Goal: Feedback & Contribution: Contribute content

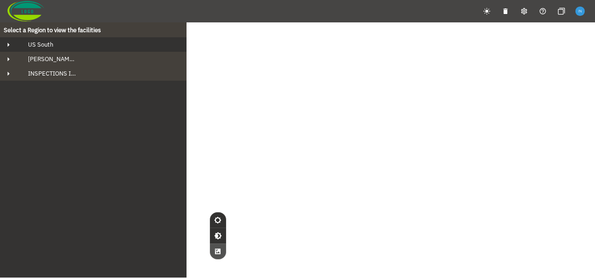
click at [55, 45] on div "US South" at bounding box center [102, 45] width 162 height 8
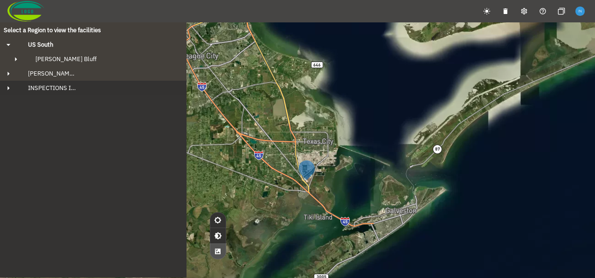
click at [80, 88] on div "INSPECTIONS IN REVIEW" at bounding box center [102, 88] width 162 height 8
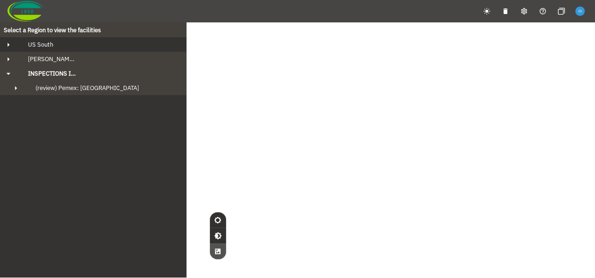
click at [79, 44] on div "US South" at bounding box center [102, 45] width 162 height 8
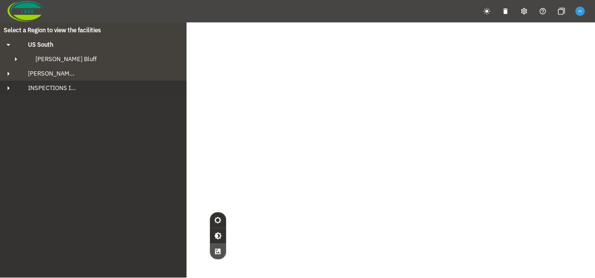
click at [77, 92] on button "INSPECTIONS IN REVIEW" at bounding box center [93, 88] width 187 height 14
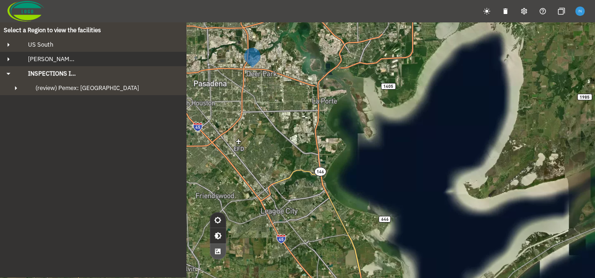
click at [84, 63] on button "[PERSON_NAME][GEOGRAPHIC_DATA]" at bounding box center [93, 59] width 187 height 14
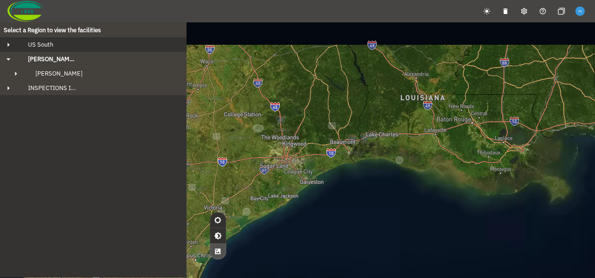
click at [85, 46] on div "US South" at bounding box center [102, 45] width 162 height 8
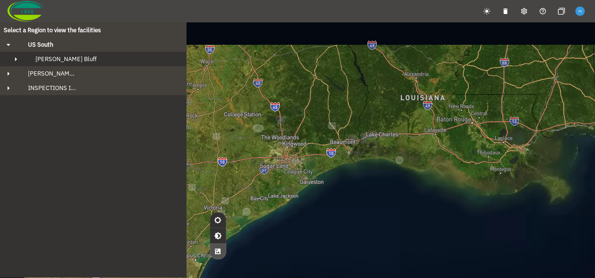
click at [82, 59] on div "[PERSON_NAME] Bluff" at bounding box center [101, 59] width 147 height 8
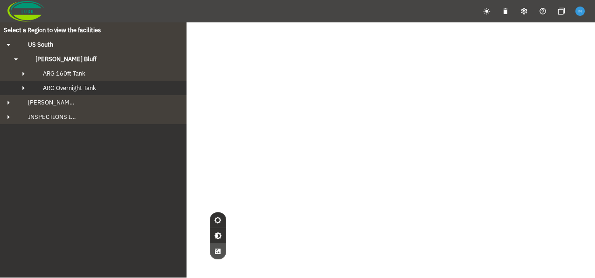
click at [87, 85] on span "ARG Overnight Tank" at bounding box center [69, 88] width 53 height 8
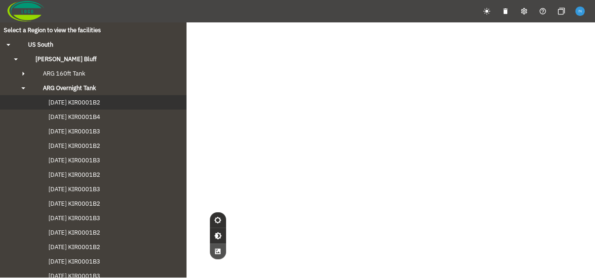
click at [91, 103] on span "[DATE] KIR0001B2" at bounding box center [65, 102] width 70 height 8
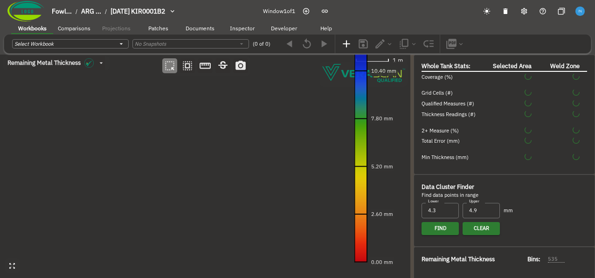
click at [168, 124] on canvas at bounding box center [205, 167] width 411 height 224
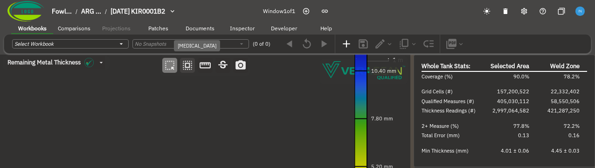
type input "93"
click at [189, 67] on icon "button" at bounding box center [188, 65] width 12 height 12
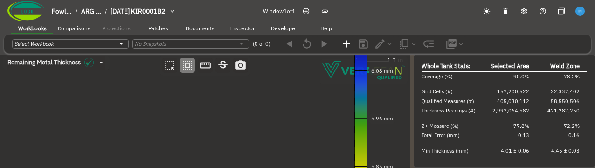
click at [219, 138] on canvas at bounding box center [205, 167] width 411 height 224
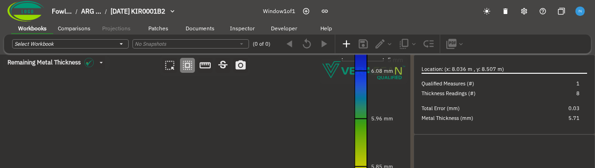
click at [100, 128] on canvas at bounding box center [205, 167] width 411 height 224
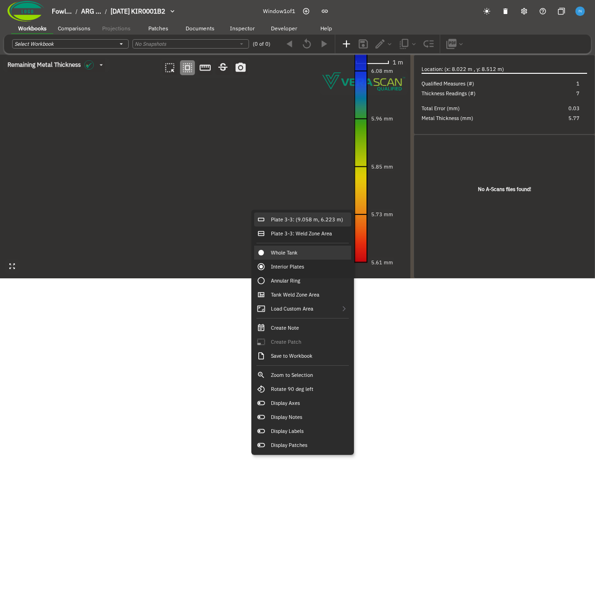
click at [259, 212] on div "Plate 3-3: (9.058 m, 6.223 m)" at bounding box center [302, 219] width 97 height 14
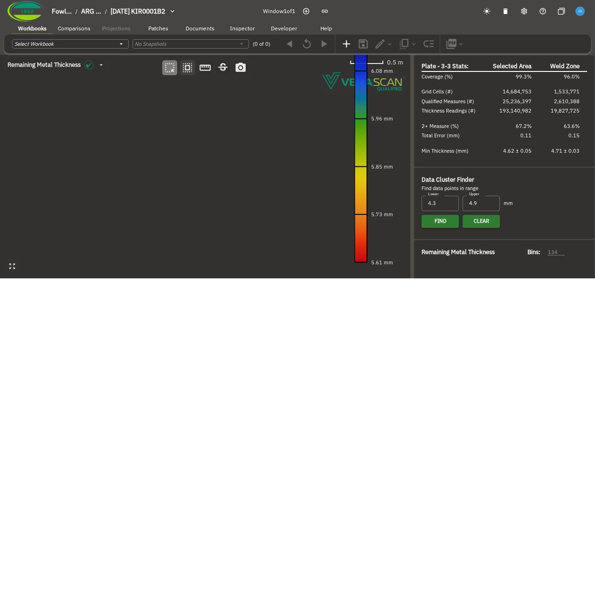
type input "134"
type input "57"
click at [187, 69] on icon "button" at bounding box center [188, 68] width 12 height 12
click at [190, 92] on canvas at bounding box center [205, 167] width 411 height 224
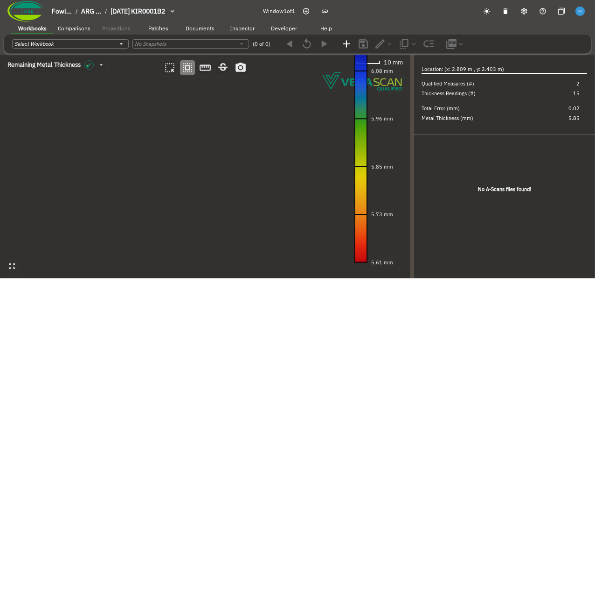
drag, startPoint x: 238, startPoint y: 161, endPoint x: 243, endPoint y: 309, distance: 148.0
click at [243, 278] on html "Fowl... / ARG ... / 2024-09-20 KIR0001B2 Window 1 of 1 Workbooks Comparisons Pr…" at bounding box center [297, 155] width 595 height 311
drag, startPoint x: 253, startPoint y: 253, endPoint x: 288, endPoint y: 106, distance: 151.1
click at [288, 106] on canvas at bounding box center [205, 167] width 411 height 224
click at [226, 204] on canvas at bounding box center [205, 167] width 411 height 224
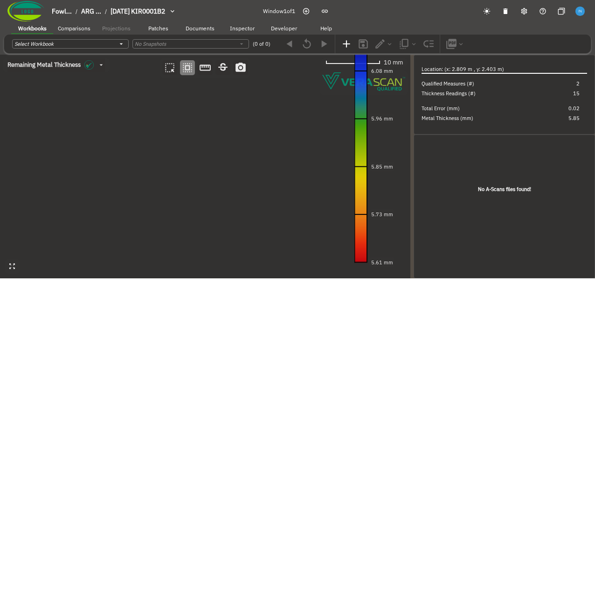
click at [226, 204] on canvas at bounding box center [205, 167] width 411 height 224
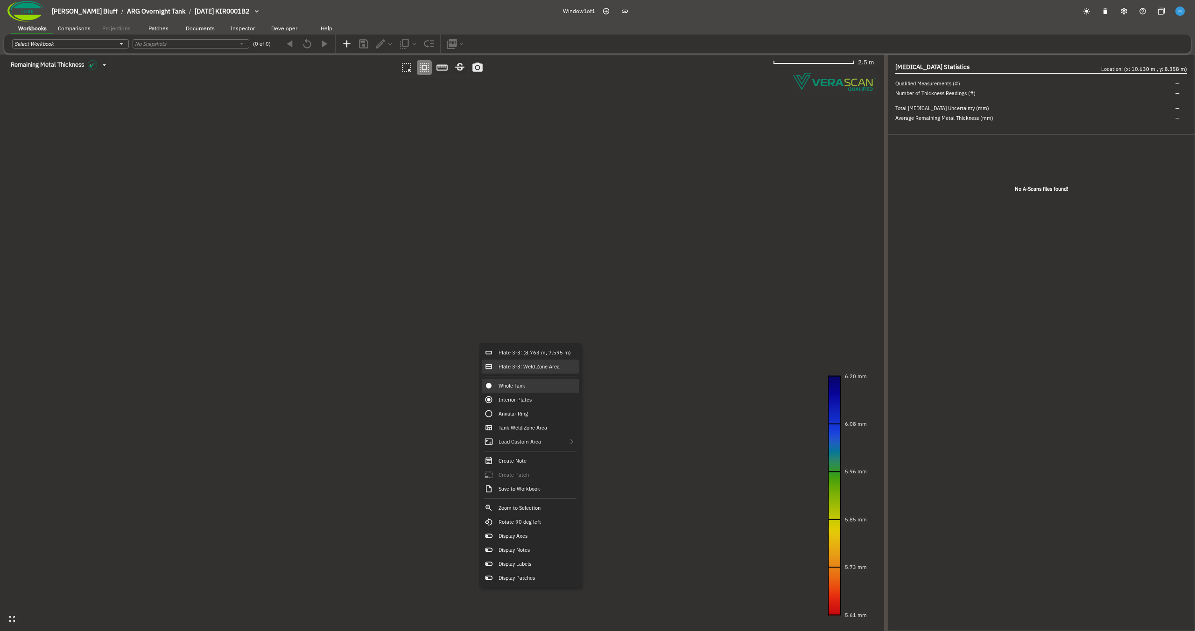
click at [558, 278] on div "Plate 3-3: Weld Zone Area" at bounding box center [530, 367] width 97 height 14
click at [551, 278] on div "Plate 3-3: (8.763 m, 7.595 m)" at bounding box center [530, 353] width 97 height 14
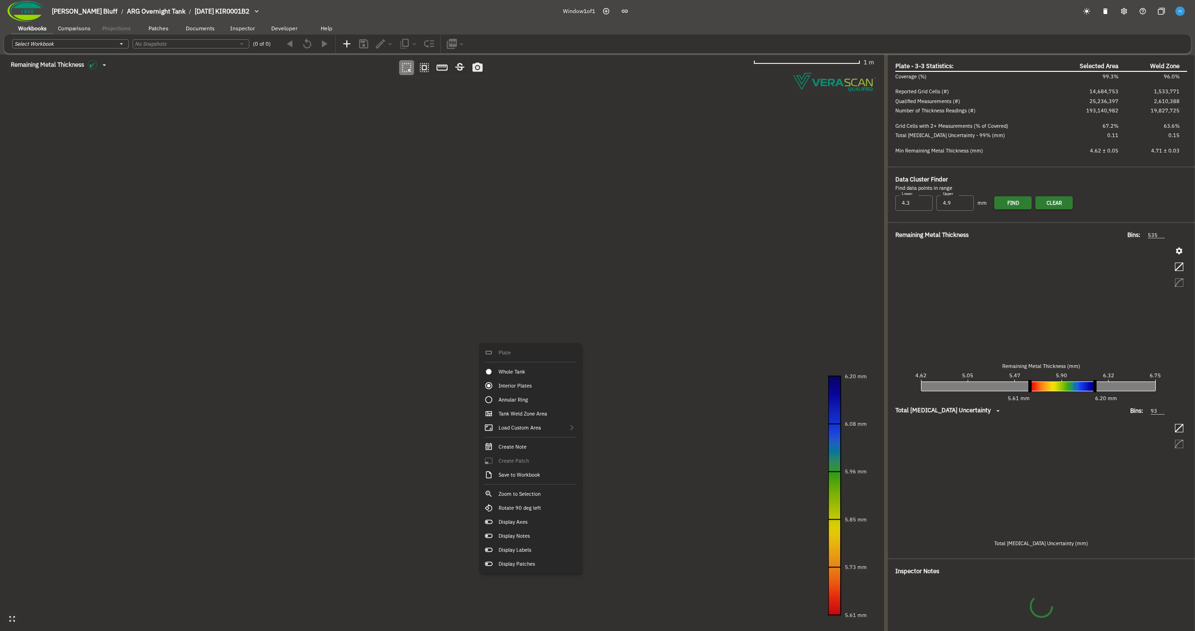
type input "134"
type input "57"
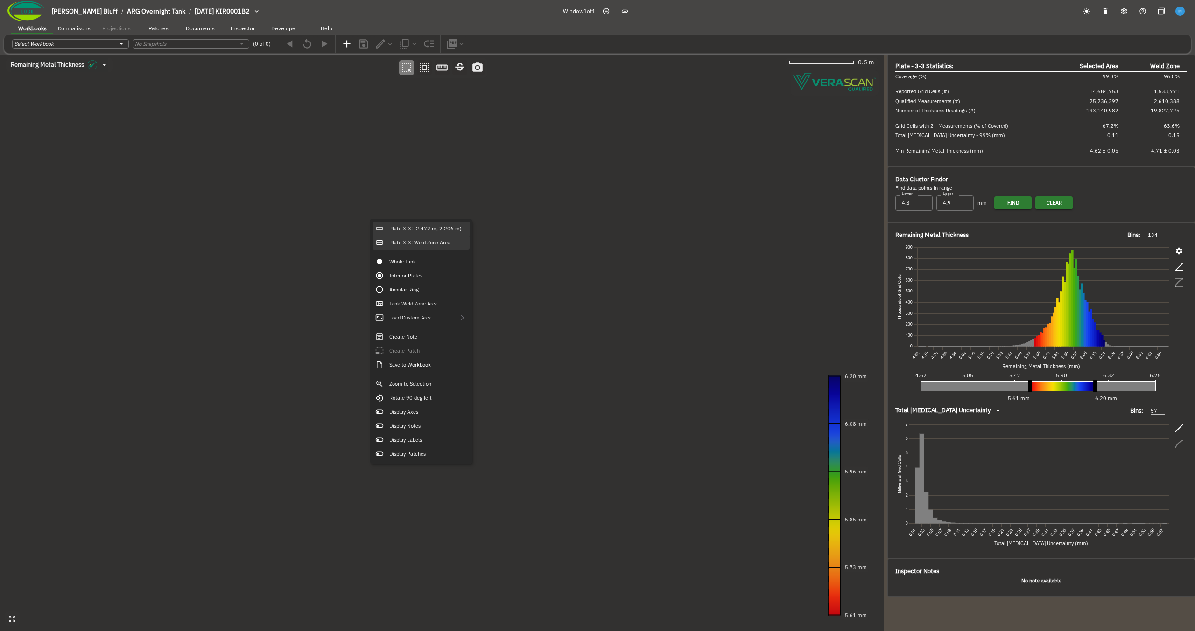
click at [450, 243] on div "Plate 3-3: Weld Zone Area" at bounding box center [420, 243] width 97 height 14
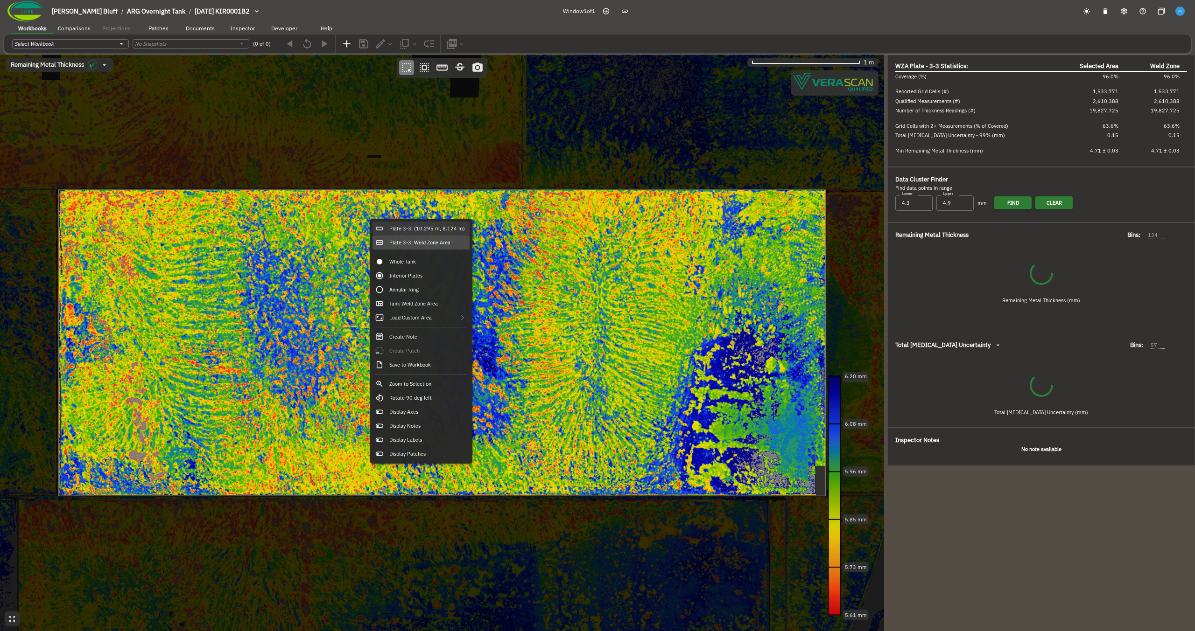
type input "129"
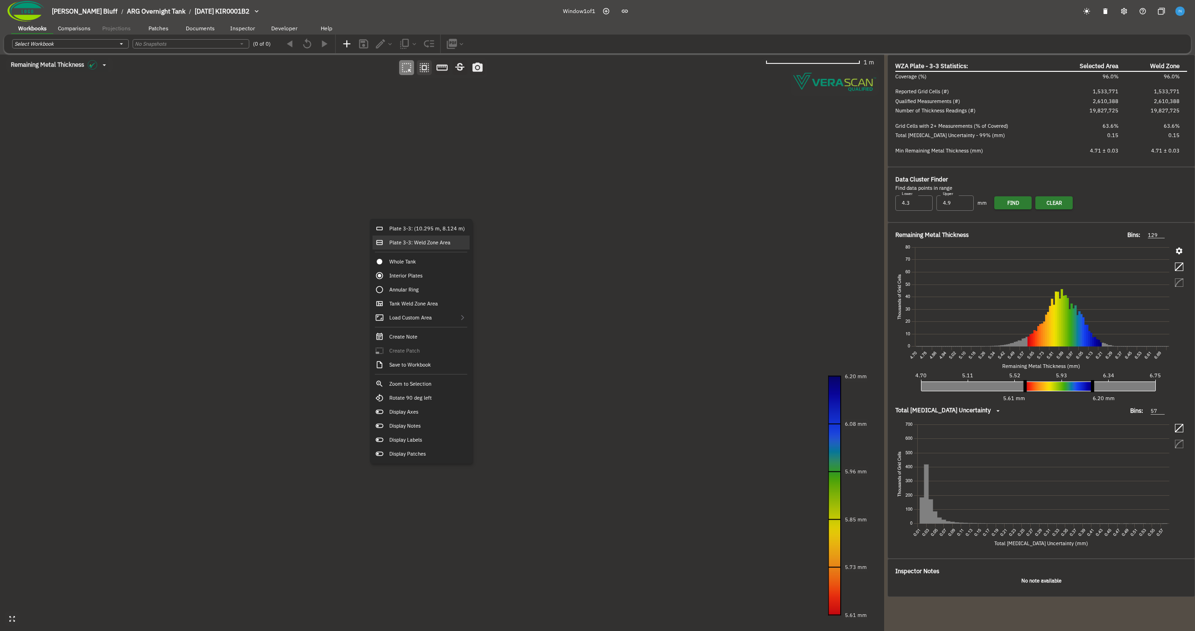
click at [422, 71] on icon "button" at bounding box center [424, 67] width 9 height 9
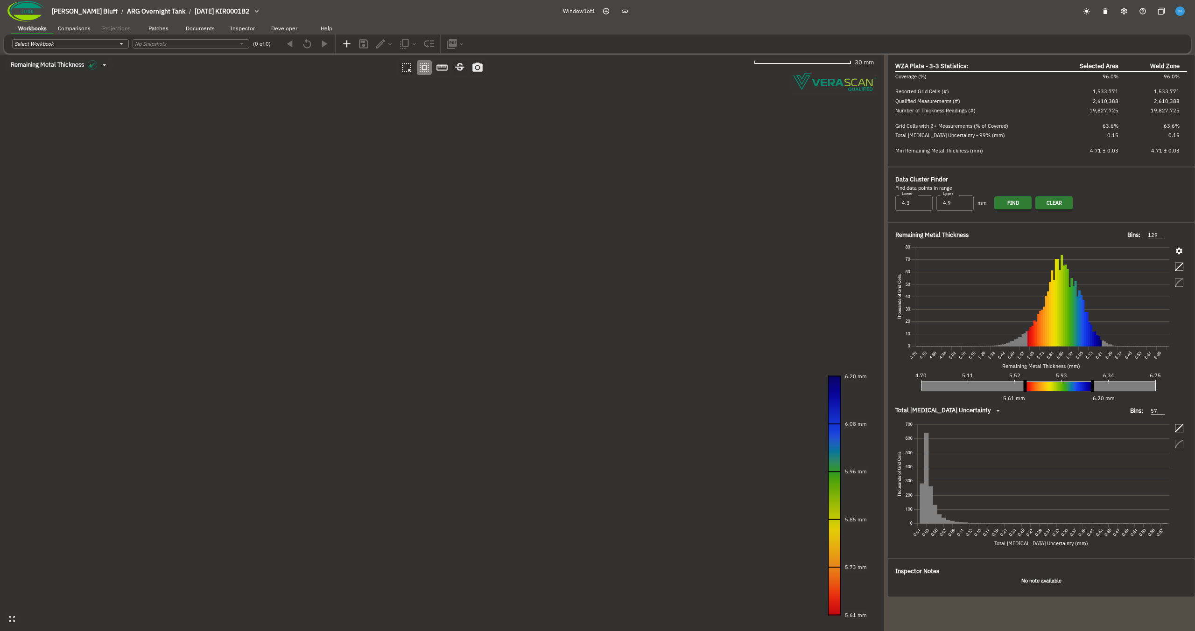
click at [342, 253] on canvas at bounding box center [442, 343] width 884 height 577
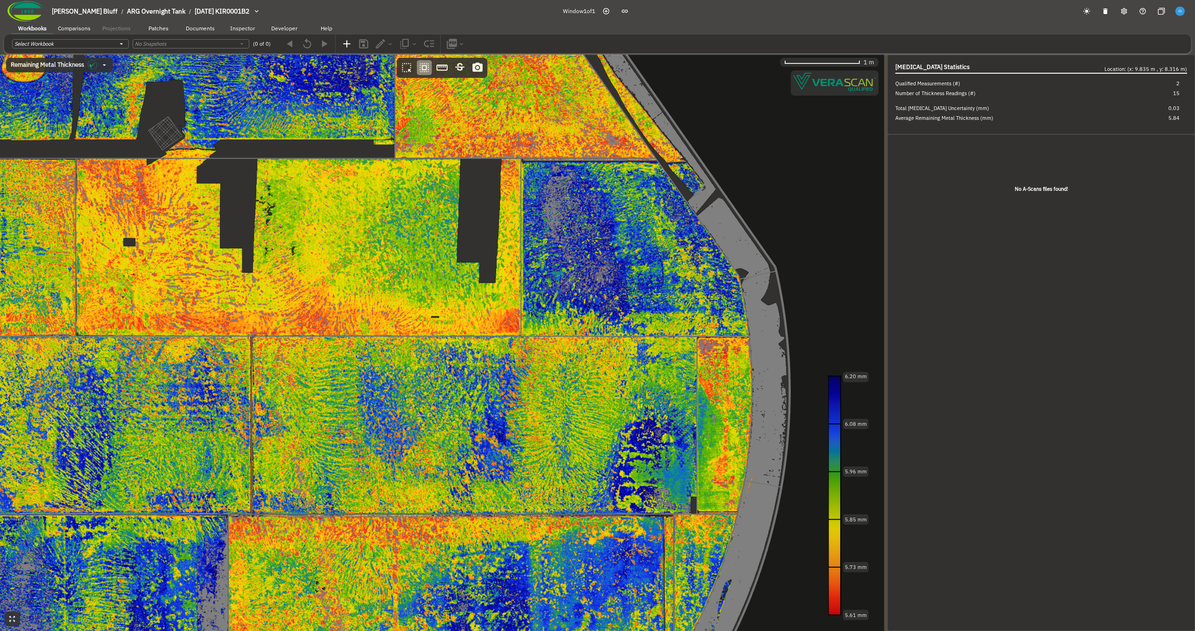
drag, startPoint x: 471, startPoint y: 407, endPoint x: 345, endPoint y: 300, distance: 165.8
click at [345, 278] on canvas at bounding box center [442, 343] width 884 height 577
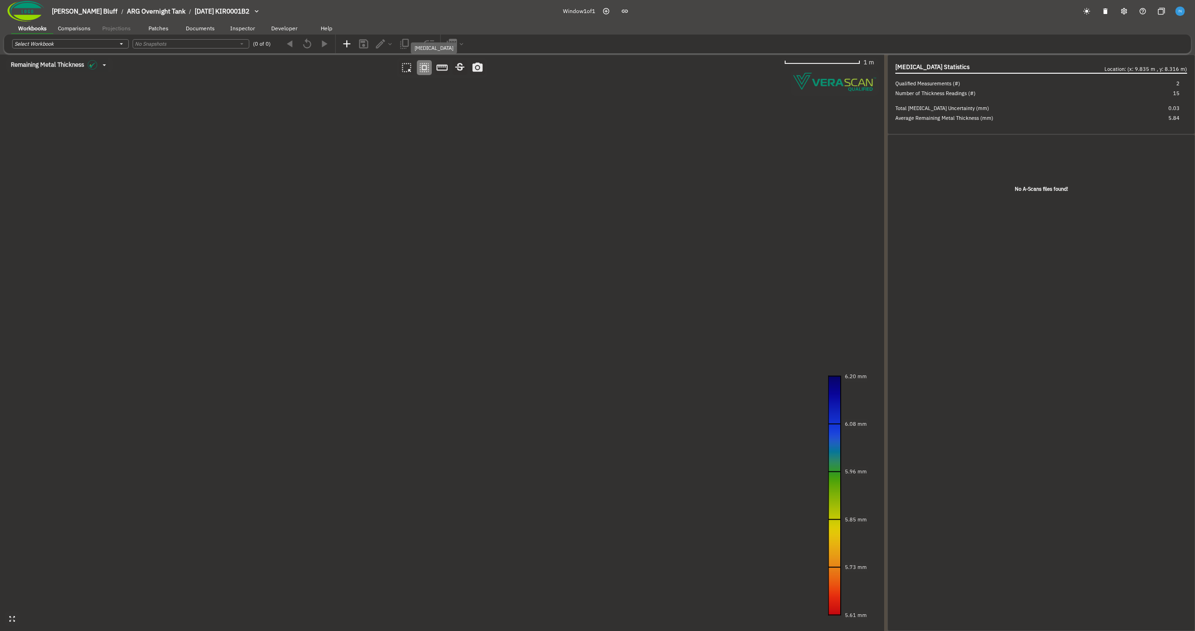
click at [426, 71] on icon "button" at bounding box center [424, 68] width 12 height 12
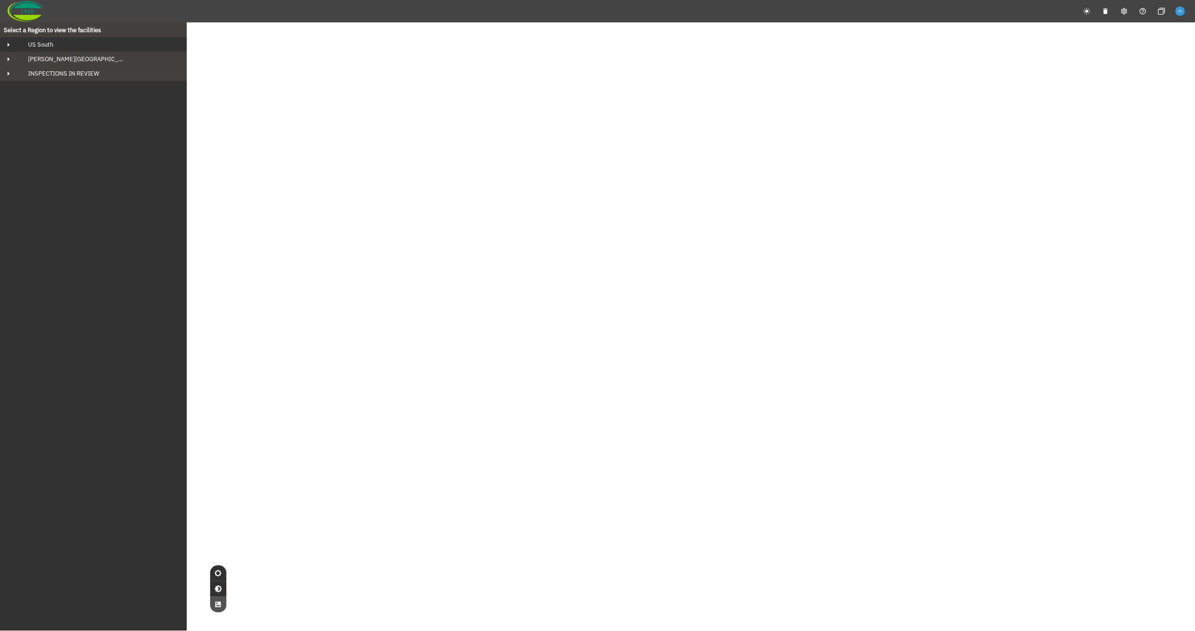
click at [80, 41] on div "US South" at bounding box center [102, 45] width 162 height 8
click at [103, 60] on div "[PERSON_NAME] Bluff" at bounding box center [101, 59] width 147 height 8
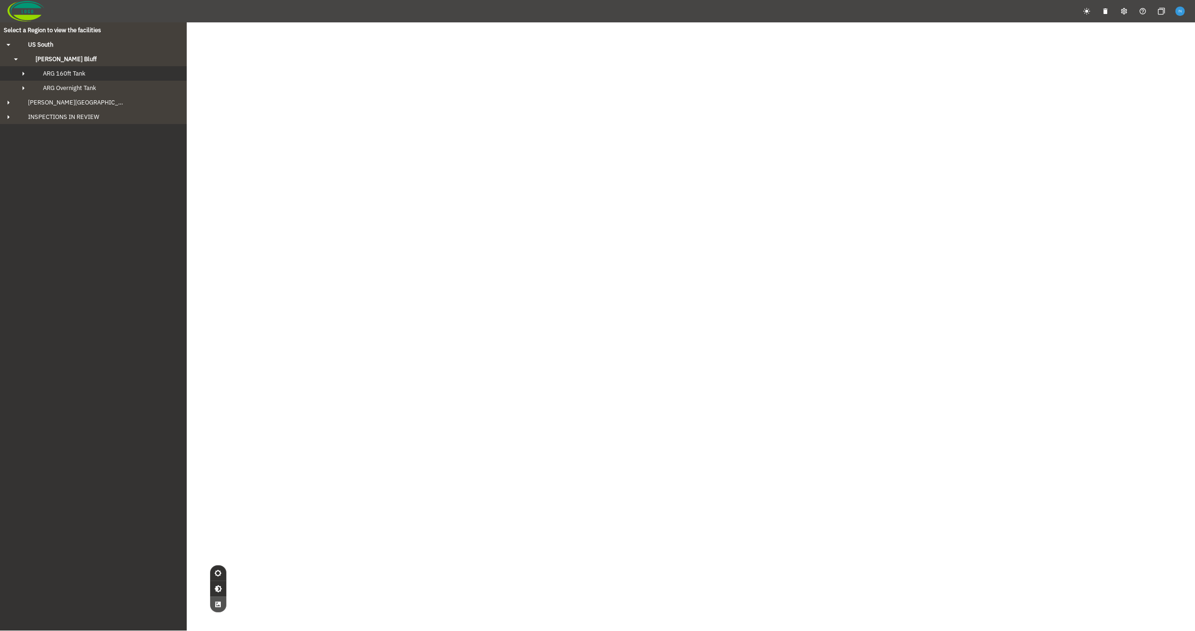
click at [97, 78] on button "ARG 160ft Tank" at bounding box center [93, 73] width 187 height 14
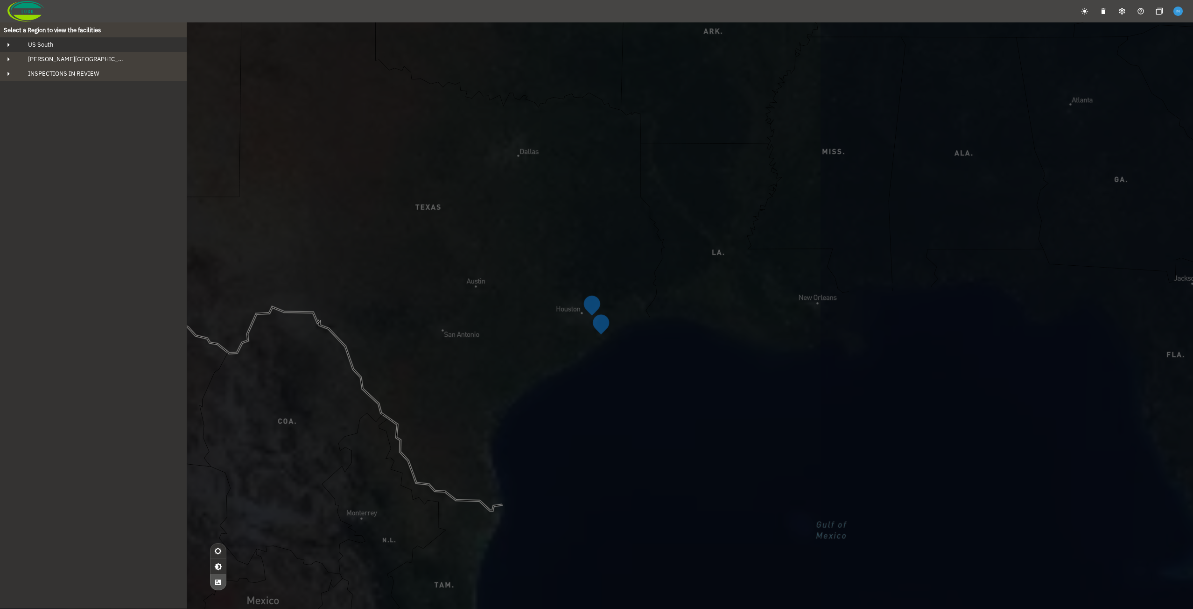
click at [87, 42] on div "US South" at bounding box center [102, 45] width 162 height 8
click at [80, 57] on div "[PERSON_NAME] Bluff" at bounding box center [101, 59] width 147 height 8
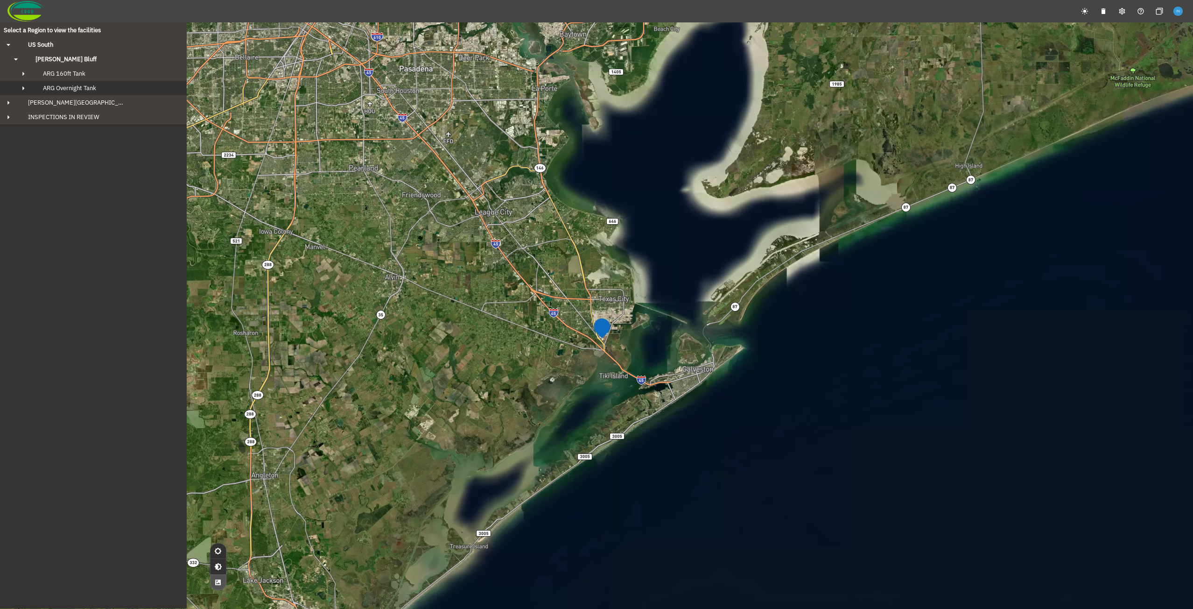
click at [89, 84] on span "ARG Overnight Tank" at bounding box center [69, 88] width 53 height 8
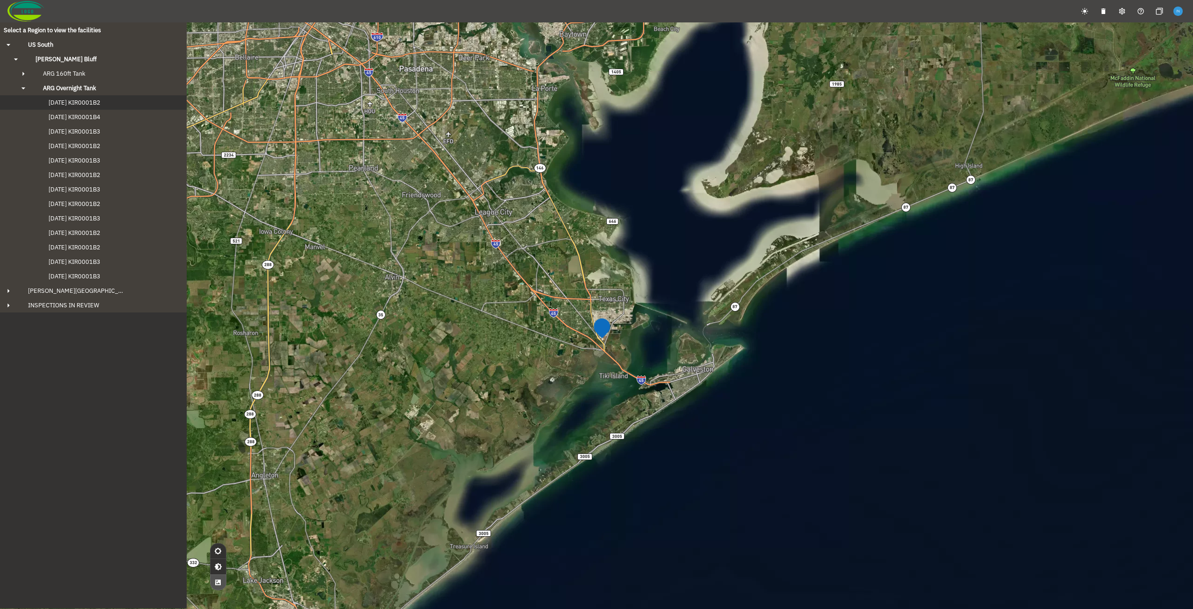
click at [90, 102] on span "[DATE] KIR0001B2" at bounding box center [65, 102] width 70 height 8
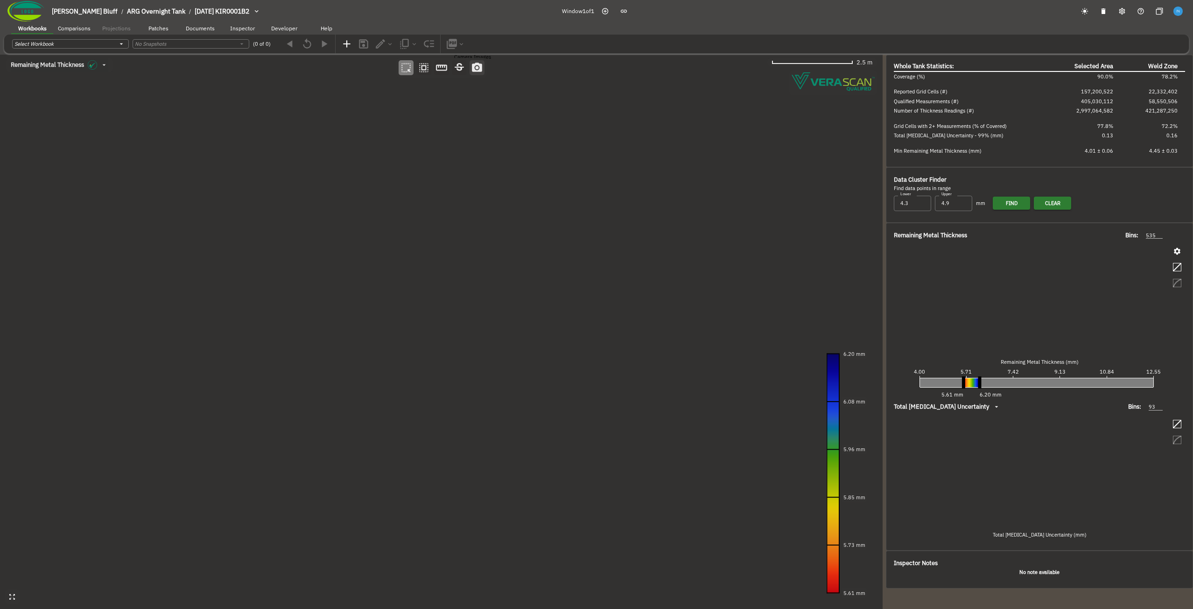
click at [474, 70] on icon "button" at bounding box center [477, 67] width 10 height 9
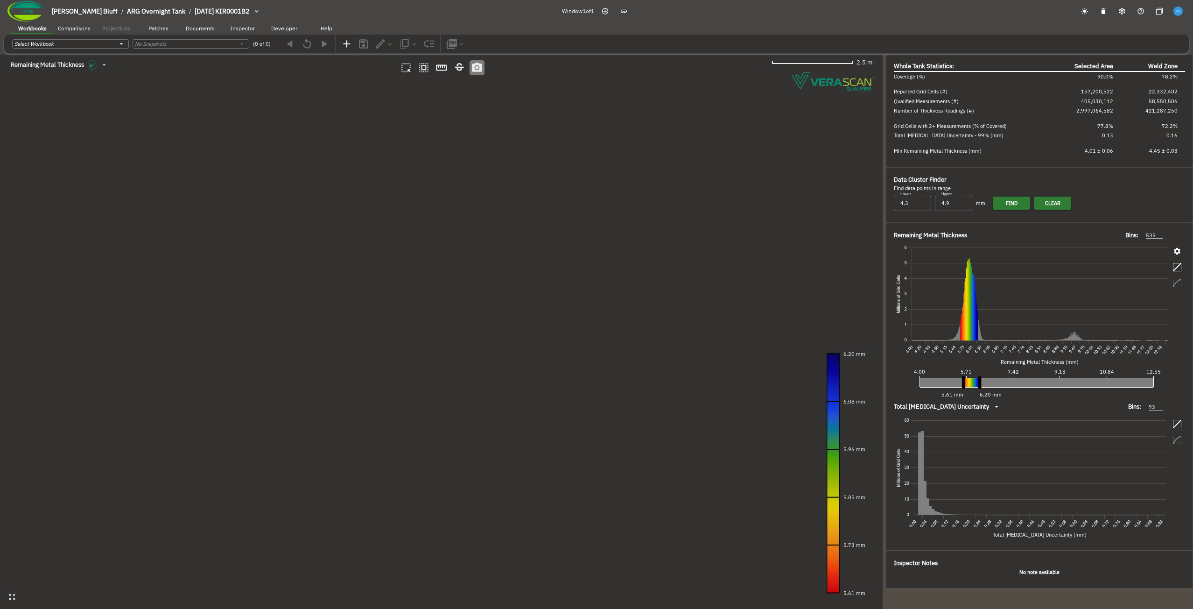
click at [475, 279] on canvas at bounding box center [441, 332] width 882 height 554
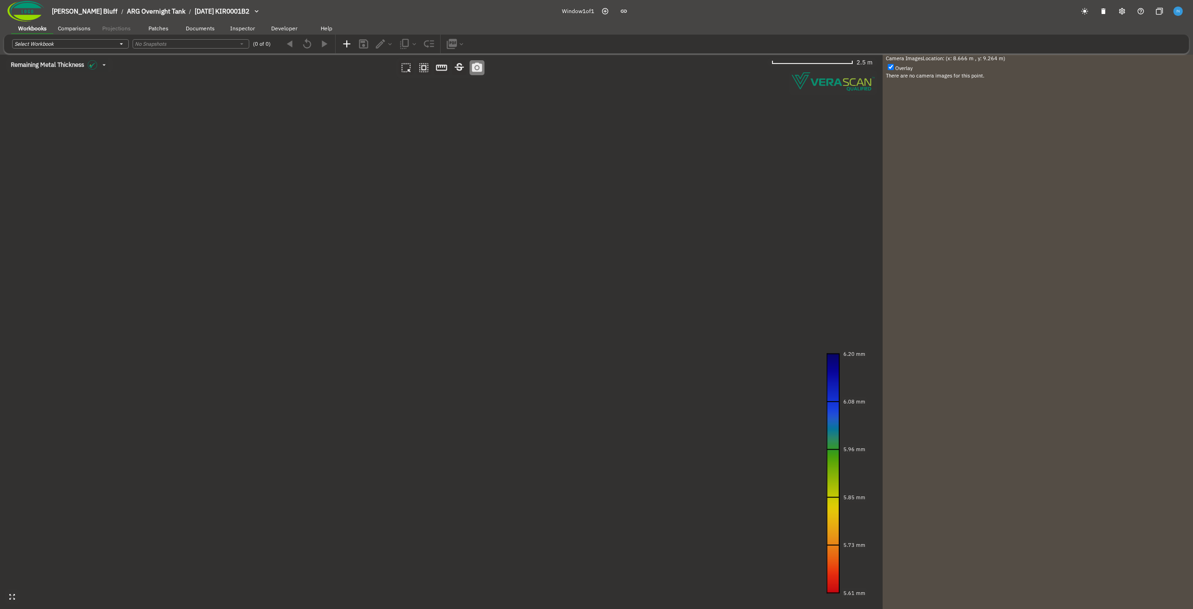
click at [499, 249] on canvas at bounding box center [441, 332] width 882 height 554
click at [887, 327] on icon "button" at bounding box center [885, 331] width 8 height 8
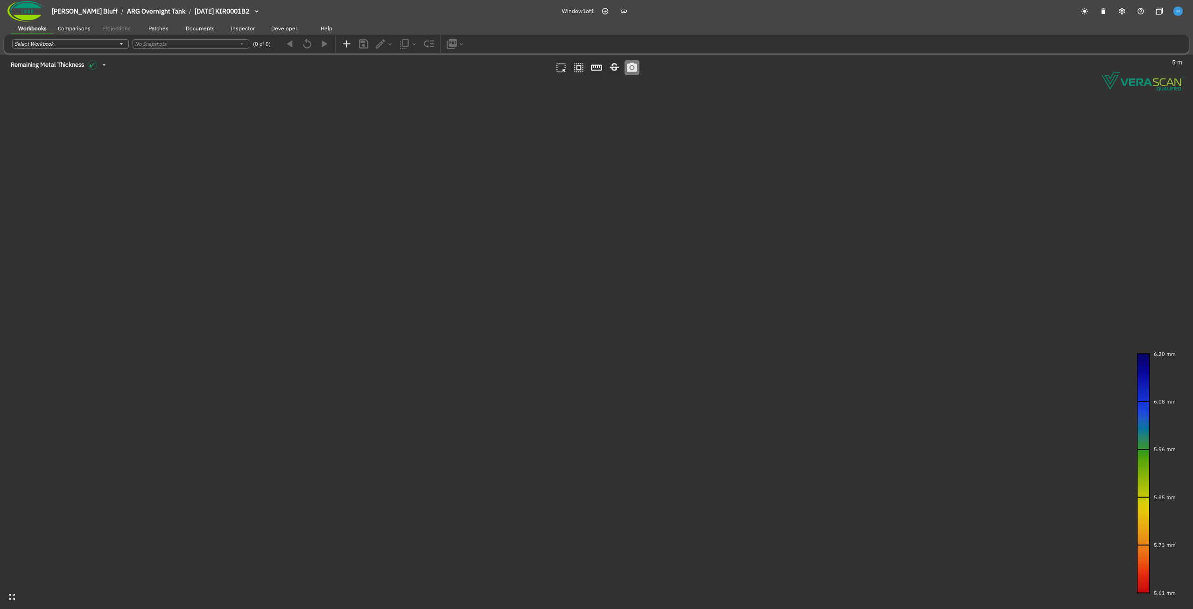
click at [469, 260] on canvas at bounding box center [596, 332] width 1193 height 554
click at [610, 189] on canvas at bounding box center [596, 332] width 1193 height 554
click at [583, 365] on canvas at bounding box center [596, 332] width 1193 height 554
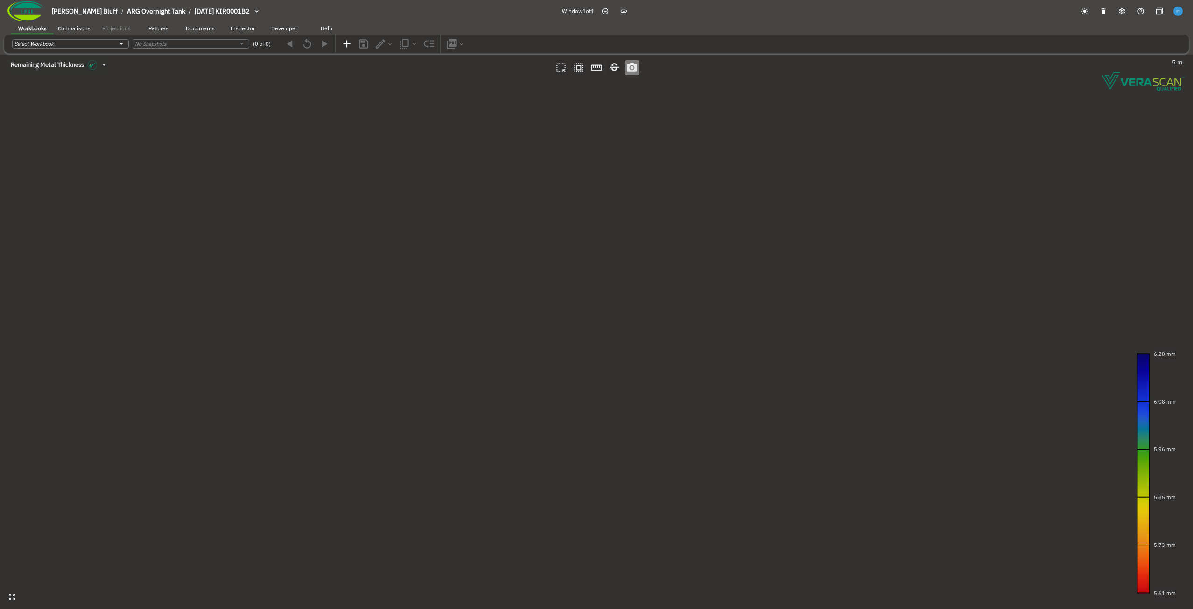
click at [583, 365] on canvas at bounding box center [596, 332] width 1193 height 554
click at [680, 372] on canvas at bounding box center [596, 332] width 1193 height 554
click at [680, 242] on canvas at bounding box center [596, 332] width 1193 height 554
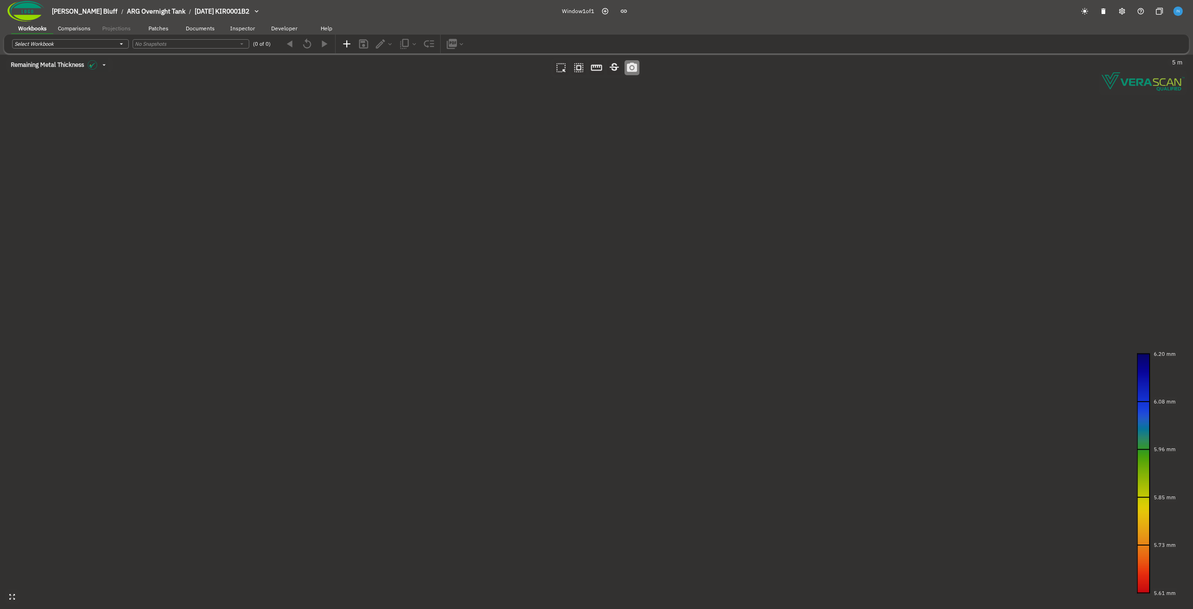
click at [678, 289] on canvas at bounding box center [596, 332] width 1193 height 554
click at [580, 68] on icon "button" at bounding box center [579, 68] width 12 height 12
click at [713, 216] on canvas at bounding box center [596, 332] width 1193 height 554
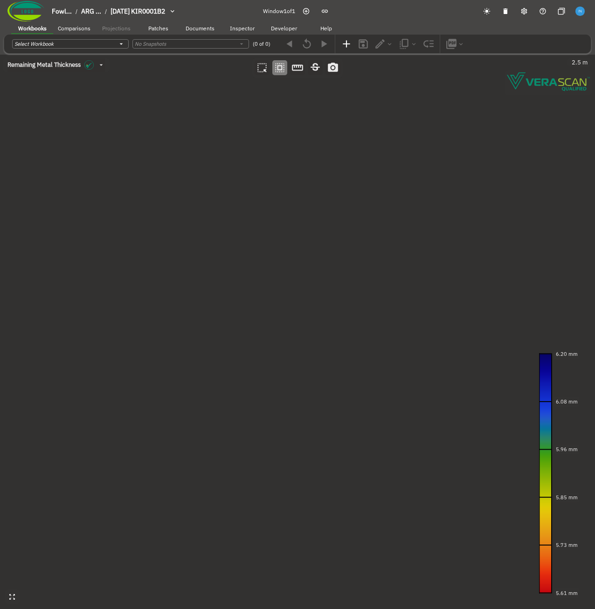
drag, startPoint x: 322, startPoint y: 391, endPoint x: 307, endPoint y: 314, distance: 78.1
click at [307, 314] on canvas at bounding box center [297, 332] width 595 height 554
click at [280, 73] on icon "button" at bounding box center [280, 68] width 12 height 12
click at [361, 419] on canvas at bounding box center [297, 332] width 595 height 554
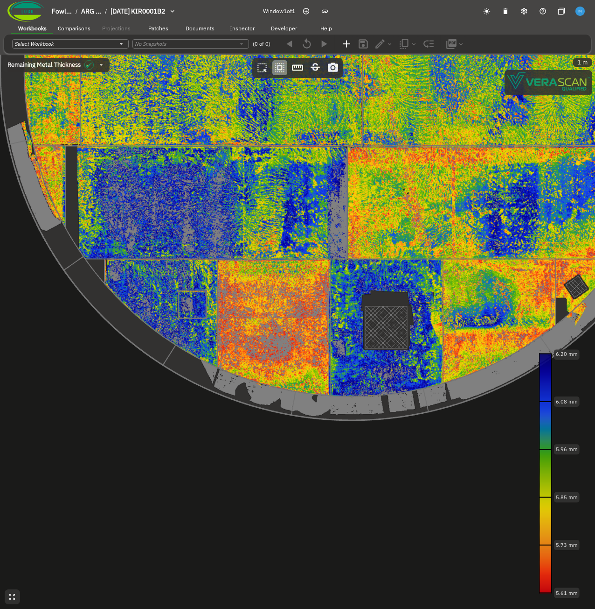
drag, startPoint x: 381, startPoint y: 316, endPoint x: 263, endPoint y: 399, distance: 144.7
click at [263, 399] on canvas at bounding box center [297, 332] width 595 height 554
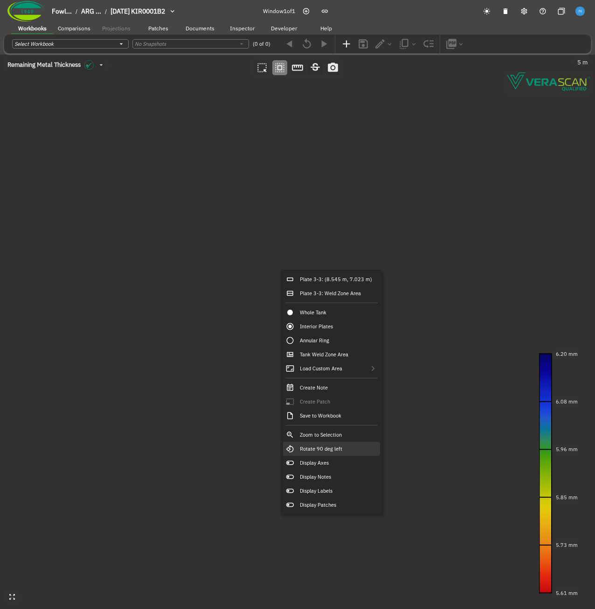
click at [344, 445] on div "Rotate 90 deg left" at bounding box center [331, 448] width 97 height 14
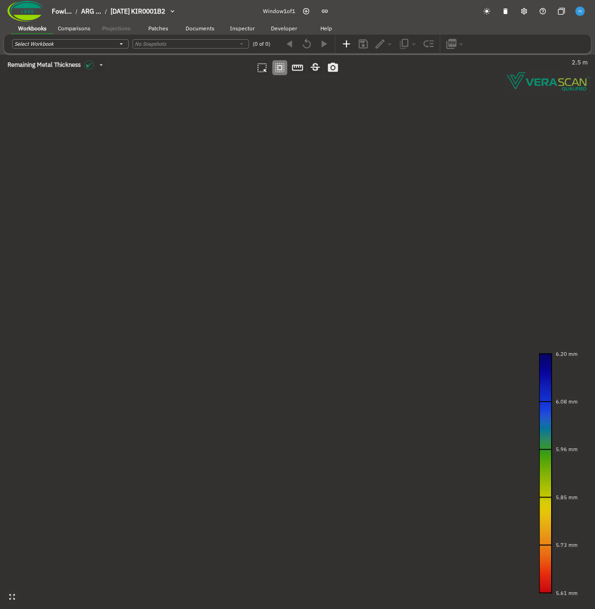
click at [277, 228] on canvas at bounding box center [297, 332] width 595 height 554
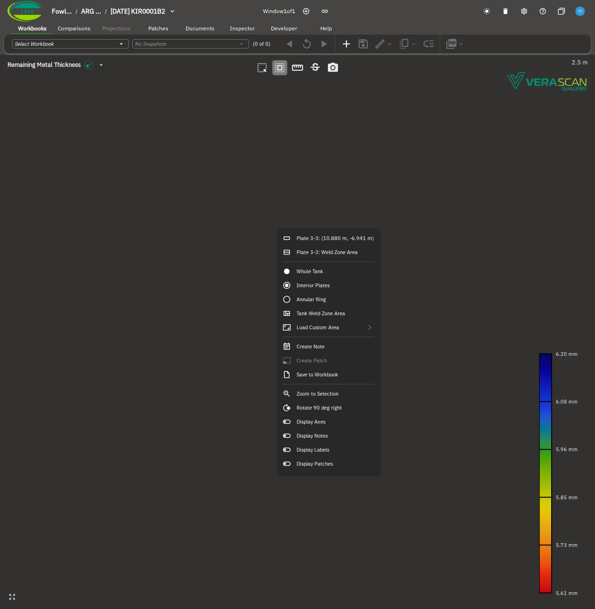
click at [200, 222] on canvas at bounding box center [297, 332] width 595 height 554
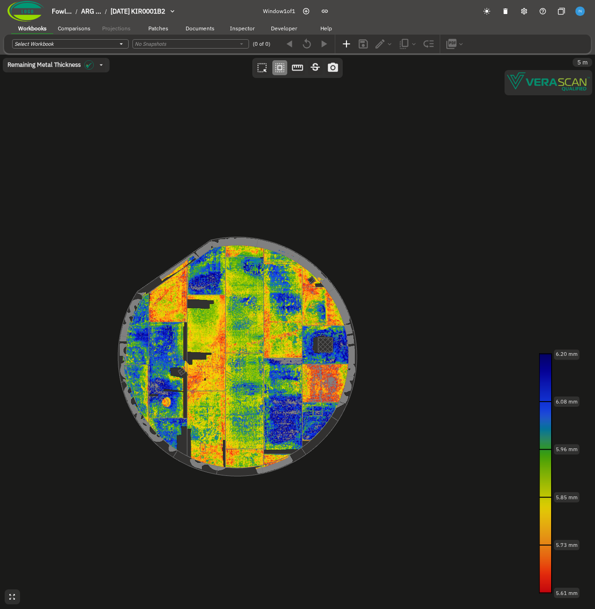
drag, startPoint x: 134, startPoint y: 277, endPoint x: 175, endPoint y: 271, distance: 41.4
click at [175, 271] on canvas at bounding box center [297, 332] width 595 height 554
drag, startPoint x: 230, startPoint y: 307, endPoint x: 237, endPoint y: 285, distance: 23.0
click at [237, 285] on canvas at bounding box center [297, 332] width 595 height 554
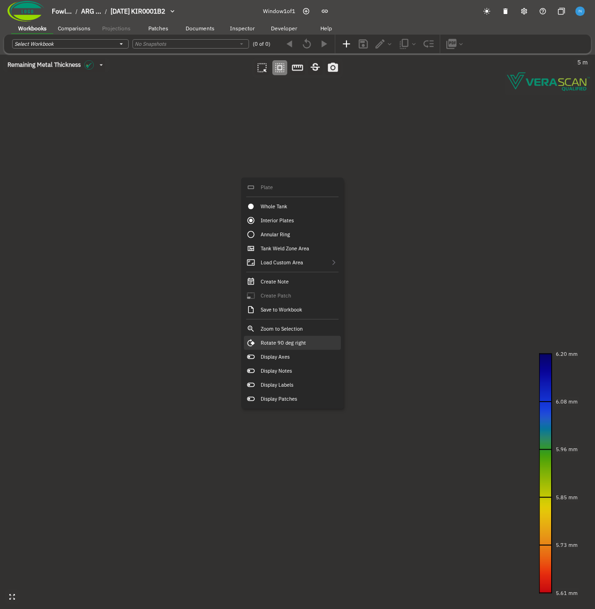
click at [308, 345] on div "Rotate 90 deg right" at bounding box center [292, 343] width 97 height 14
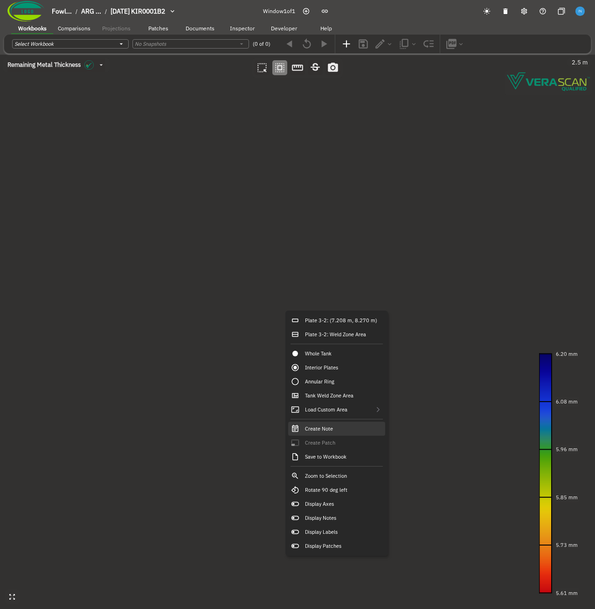
click at [340, 428] on div "Create Note" at bounding box center [336, 428] width 97 height 14
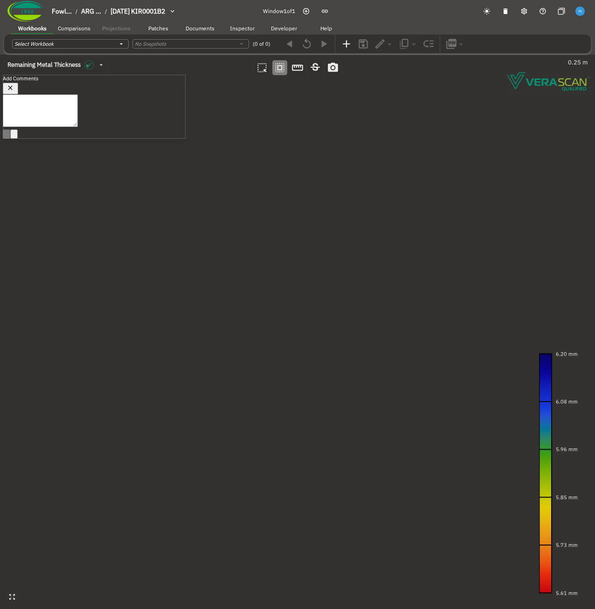
click at [14, 91] on icon "button" at bounding box center [11, 88] width 8 height 8
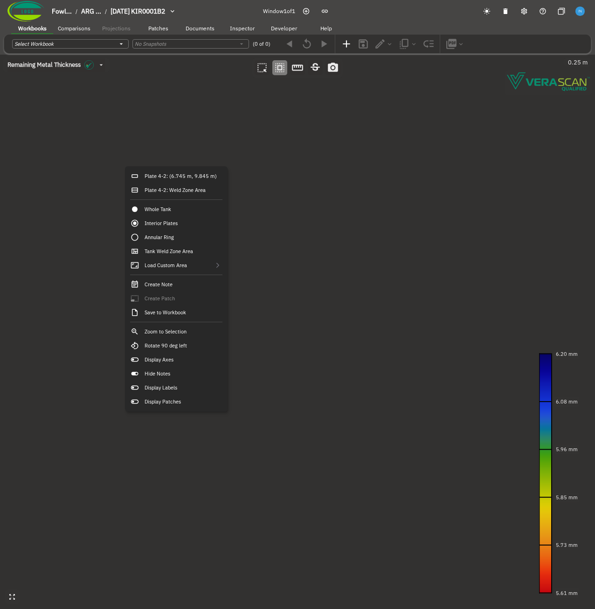
click at [370, 289] on canvas at bounding box center [297, 332] width 595 height 554
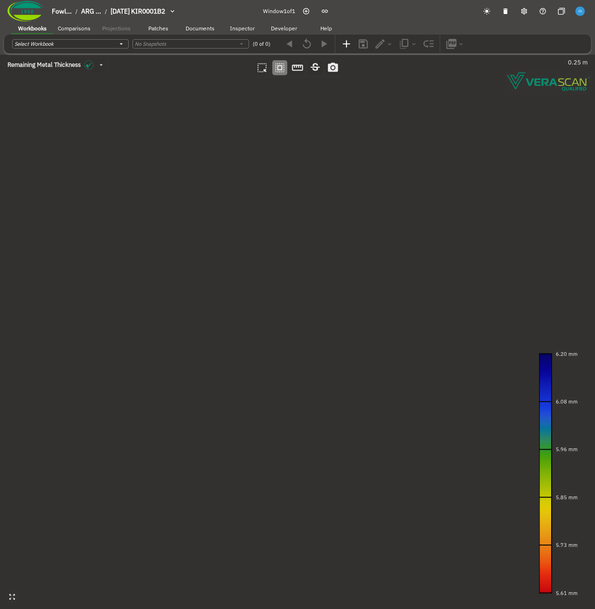
click at [294, 271] on canvas at bounding box center [297, 332] width 595 height 554
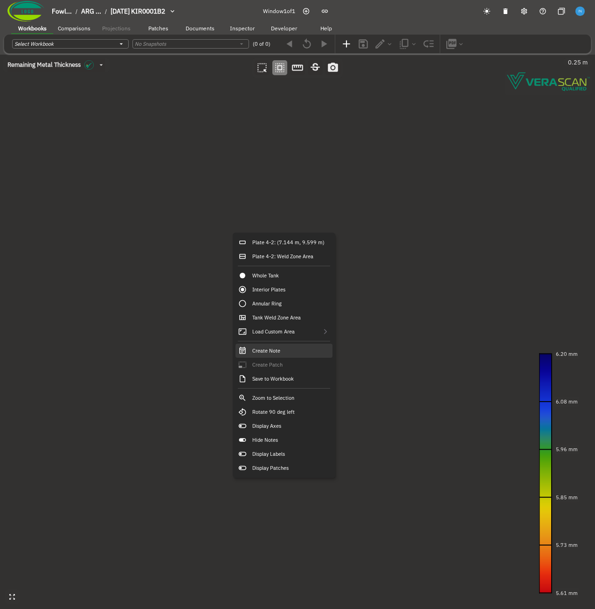
click at [294, 346] on div "Create Note" at bounding box center [284, 350] width 97 height 14
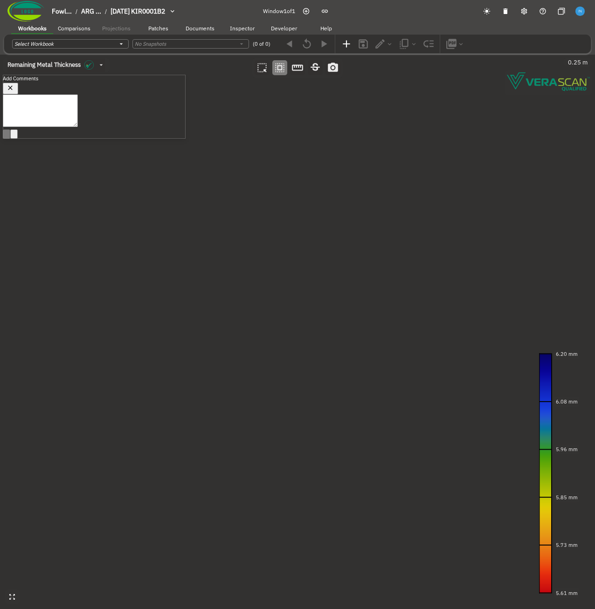
click at [113, 106] on div "x ​" at bounding box center [94, 111] width 182 height 35
type textarea "fdsa"
click at [10, 146] on button "Post Reply (Ctrl + Enter)" at bounding box center [6, 141] width 7 height 9
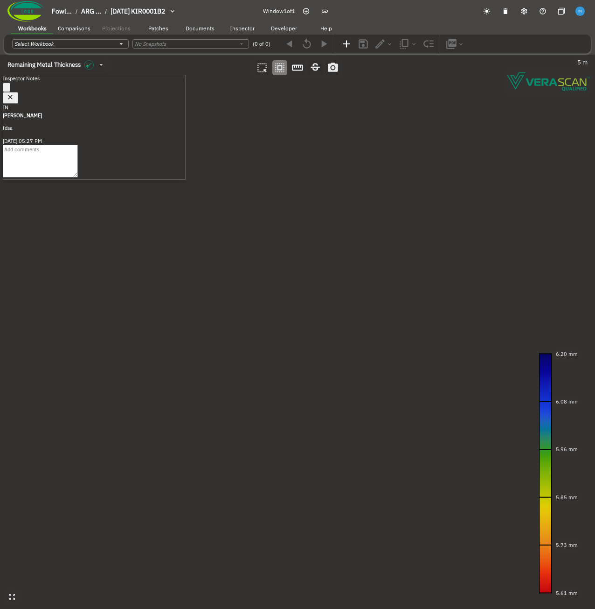
drag, startPoint x: 318, startPoint y: 281, endPoint x: 289, endPoint y: 200, distance: 86.2
click at [289, 200] on canvas at bounding box center [297, 332] width 595 height 554
click at [298, 344] on canvas at bounding box center [297, 332] width 595 height 554
click at [41, 157] on textarea at bounding box center [40, 161] width 75 height 33
type textarea "fdsa"
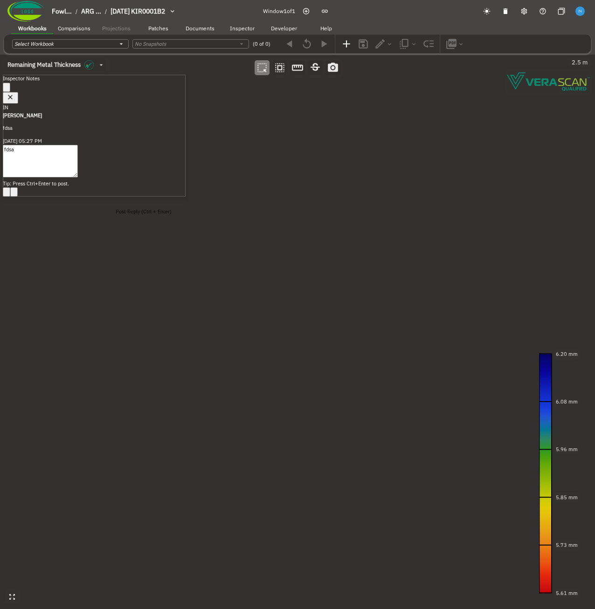
click at [10, 196] on button "Post Reply (Ctrl + Enter)" at bounding box center [6, 191] width 7 height 9
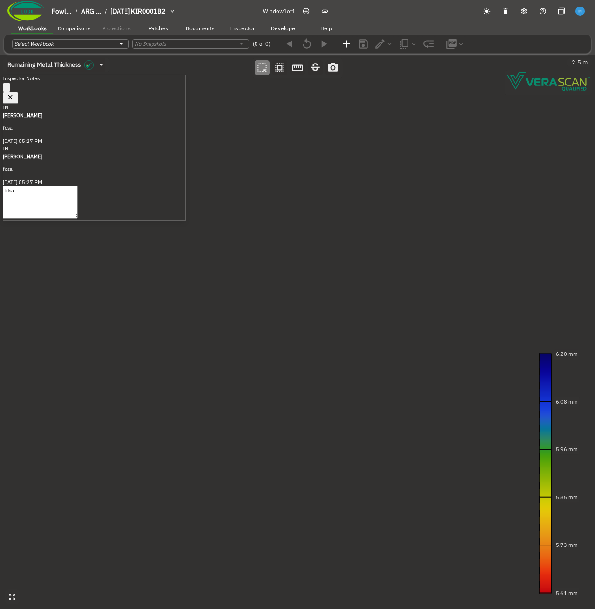
click at [13, 95] on icon "button" at bounding box center [10, 97] width 5 height 5
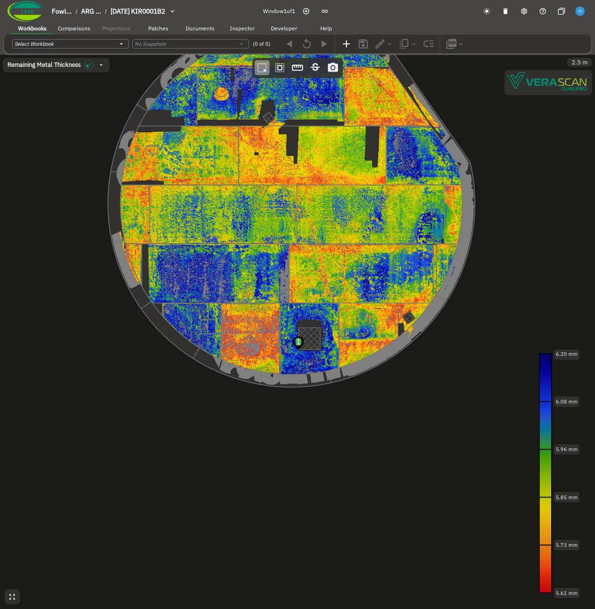
click at [298, 343] on canvas at bounding box center [297, 332] width 595 height 554
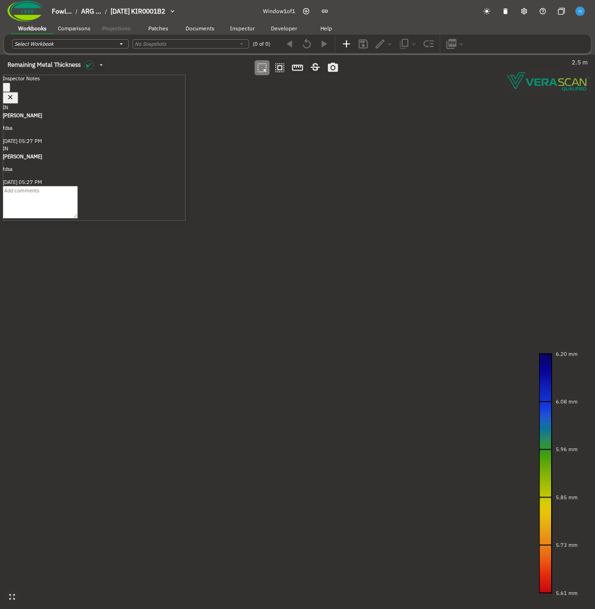
click at [12, 327] on icon "button" at bounding box center [8, 331] width 8 height 8
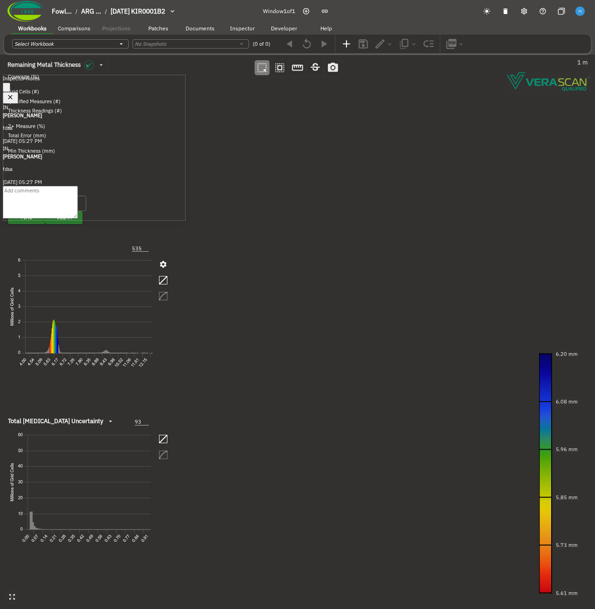
drag, startPoint x: 268, startPoint y: 223, endPoint x: 291, endPoint y: 224, distance: 22.5
click at [291, 224] on canvas at bounding box center [297, 332] width 595 height 554
click at [13, 95] on icon "button" at bounding box center [10, 97] width 5 height 5
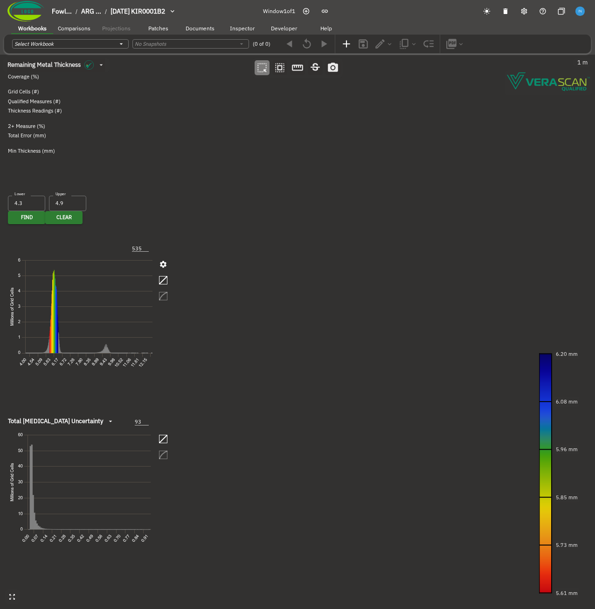
click at [267, 525] on canvas at bounding box center [297, 332] width 595 height 554
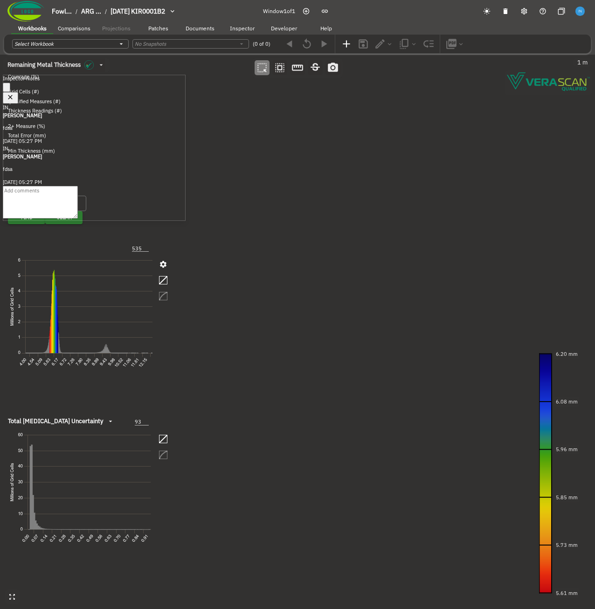
click at [7, 89] on icon "button" at bounding box center [7, 89] width 0 height 0
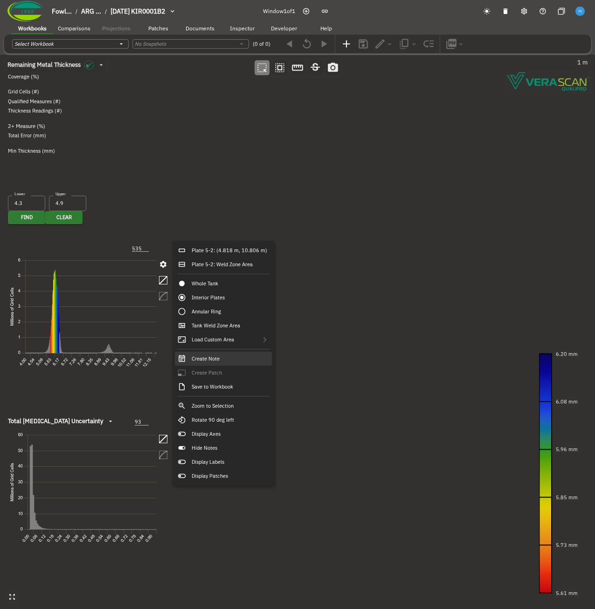
click at [235, 360] on div "Create Note" at bounding box center [223, 358] width 97 height 14
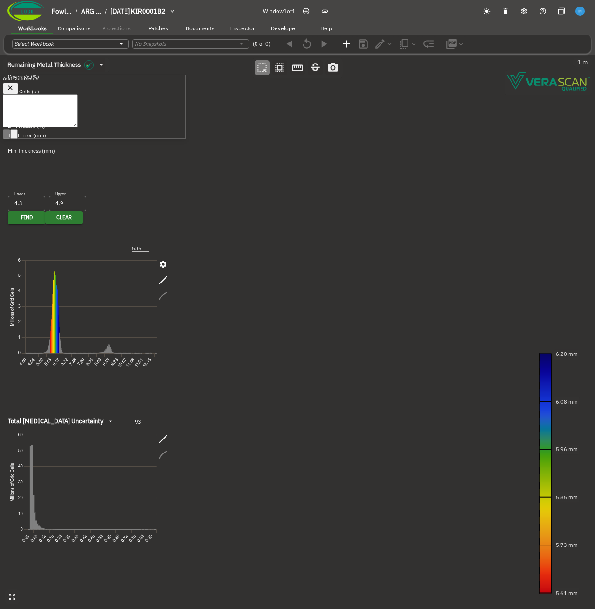
click at [14, 87] on icon "button" at bounding box center [11, 88] width 8 height 8
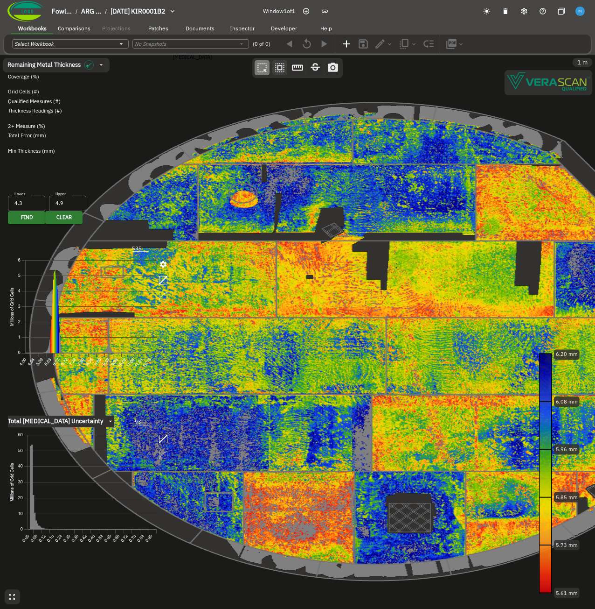
click at [274, 68] on icon "button" at bounding box center [280, 68] width 12 height 12
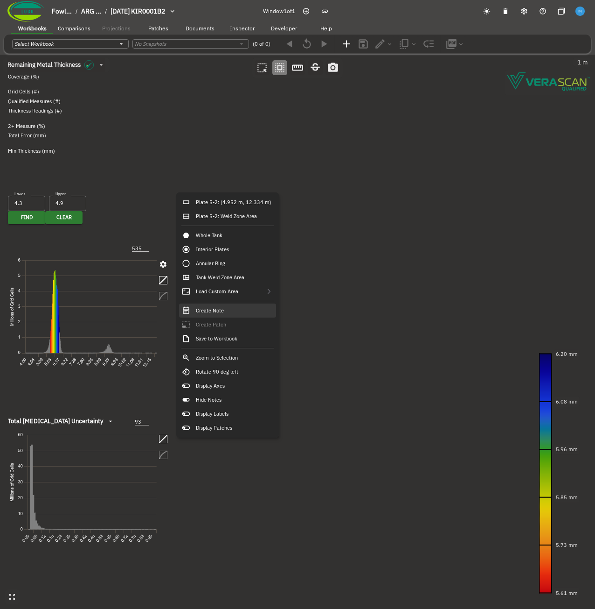
click at [235, 315] on div "Create Note" at bounding box center [227, 310] width 97 height 14
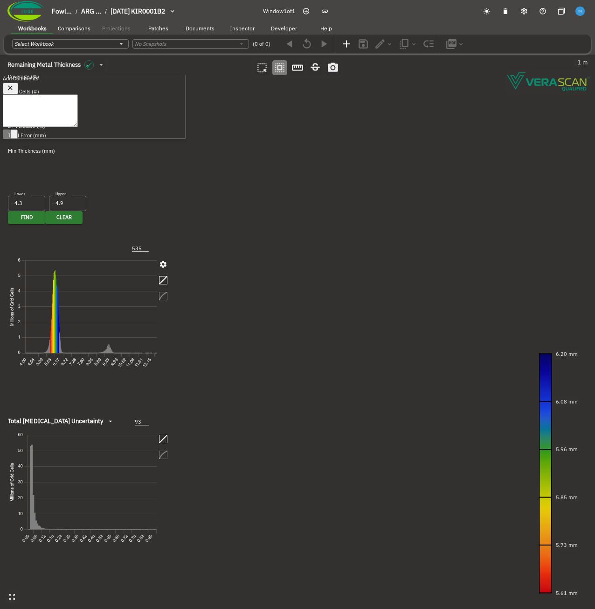
click at [14, 90] on icon "button" at bounding box center [11, 88] width 8 height 8
click at [205, 307] on canvas at bounding box center [297, 332] width 595 height 554
click at [206, 301] on canvas at bounding box center [297, 332] width 595 height 554
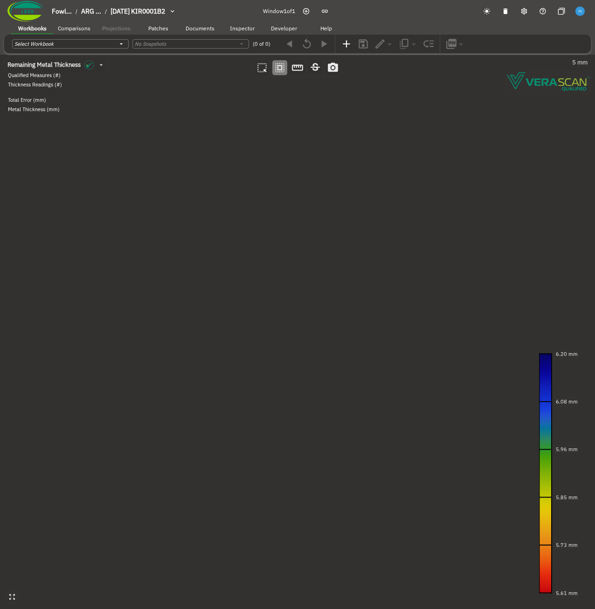
click at [219, 272] on canvas at bounding box center [297, 332] width 595 height 554
drag, startPoint x: 212, startPoint y: 351, endPoint x: 213, endPoint y: 302, distance: 49.0
click at [213, 302] on canvas at bounding box center [297, 332] width 595 height 554
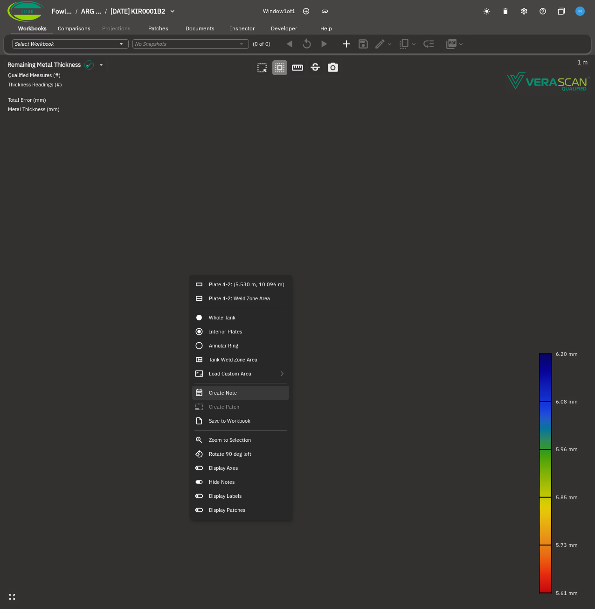
click at [242, 395] on div "Create Note" at bounding box center [240, 392] width 97 height 14
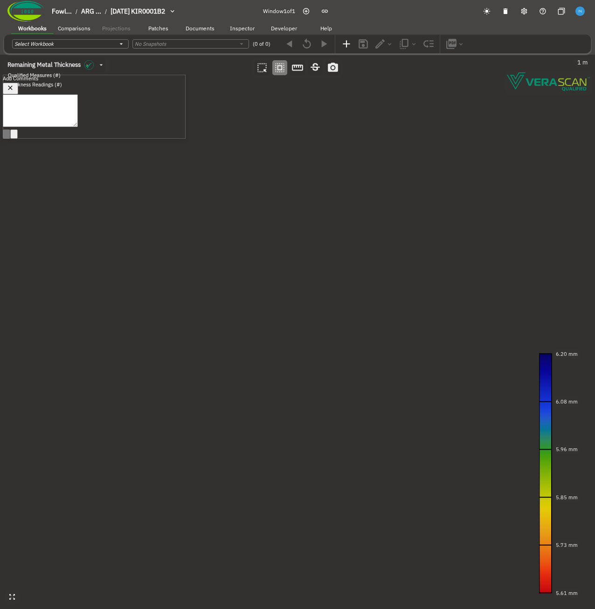
click at [78, 127] on textarea at bounding box center [40, 110] width 75 height 33
click at [14, 88] on icon "button" at bounding box center [11, 88] width 8 height 8
click at [207, 271] on canvas at bounding box center [297, 332] width 595 height 554
drag, startPoint x: 207, startPoint y: 271, endPoint x: 179, endPoint y: 251, distance: 34.3
click at [179, 251] on canvas at bounding box center [297, 332] width 595 height 554
